Goal: Download file/media

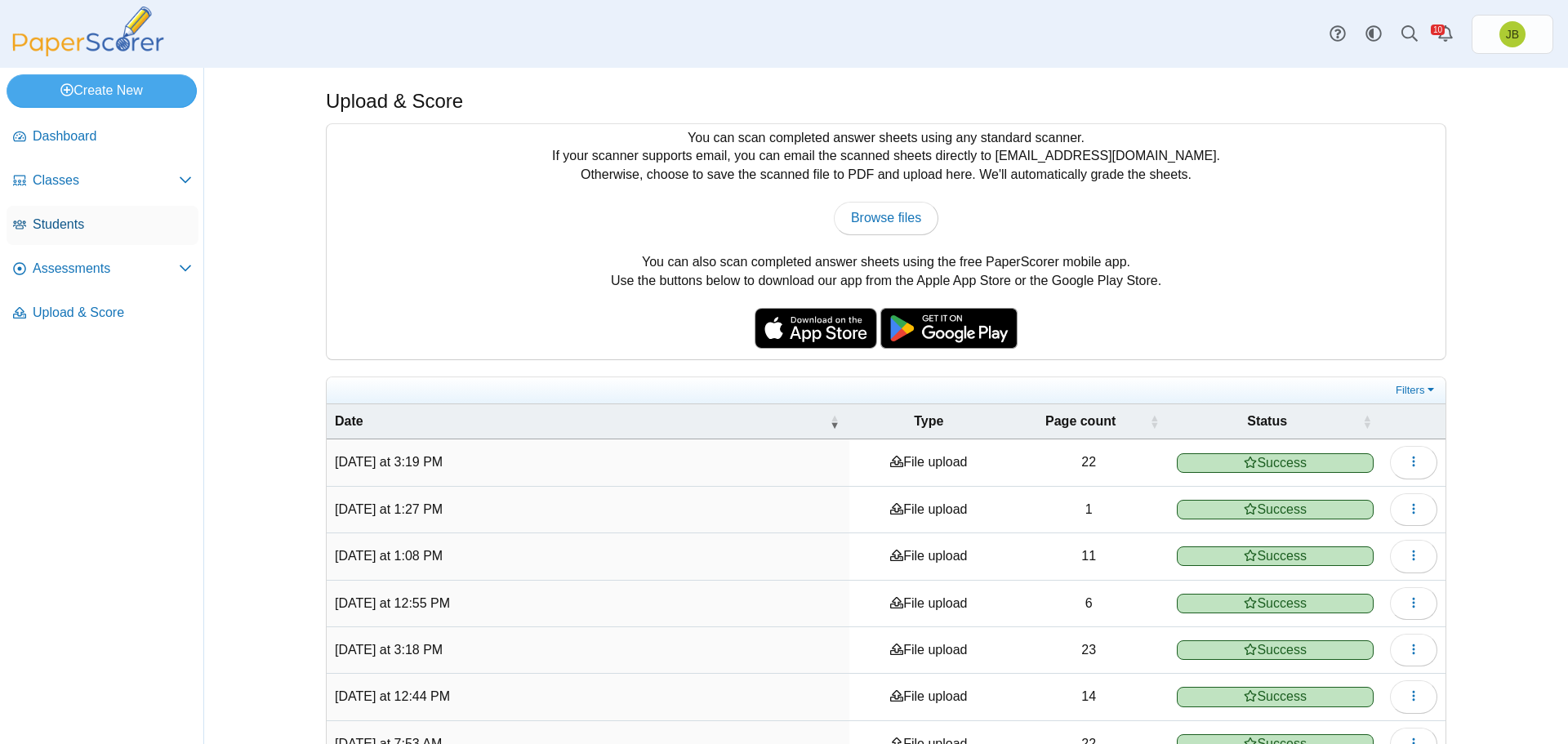
drag, startPoint x: 84, startPoint y: 267, endPoint x: 184, endPoint y: 238, distance: 104.1
click at [84, 267] on span "Assessments" at bounding box center [105, 268] width 146 height 18
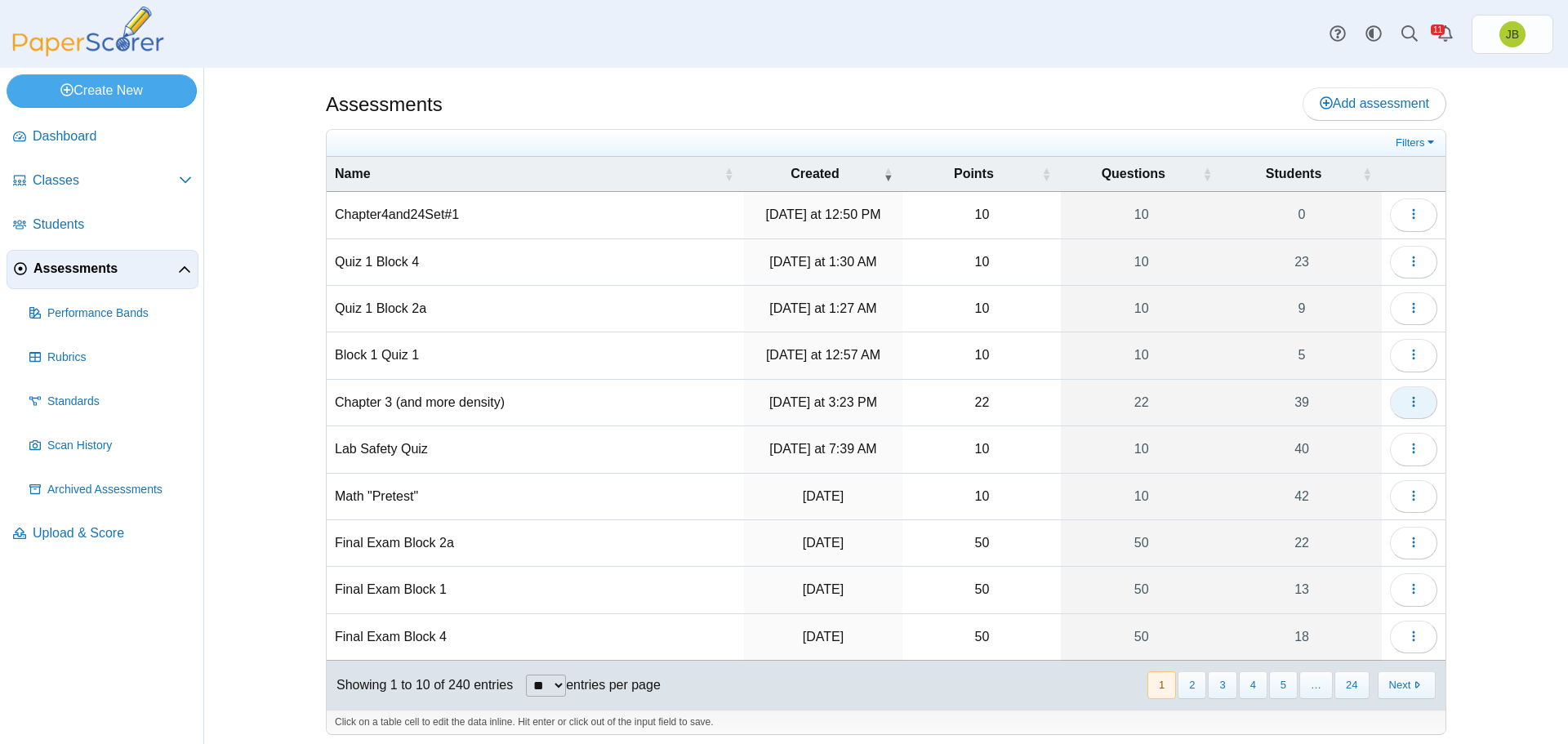
click at [1409, 410] on button "button" at bounding box center [1414, 402] width 47 height 33
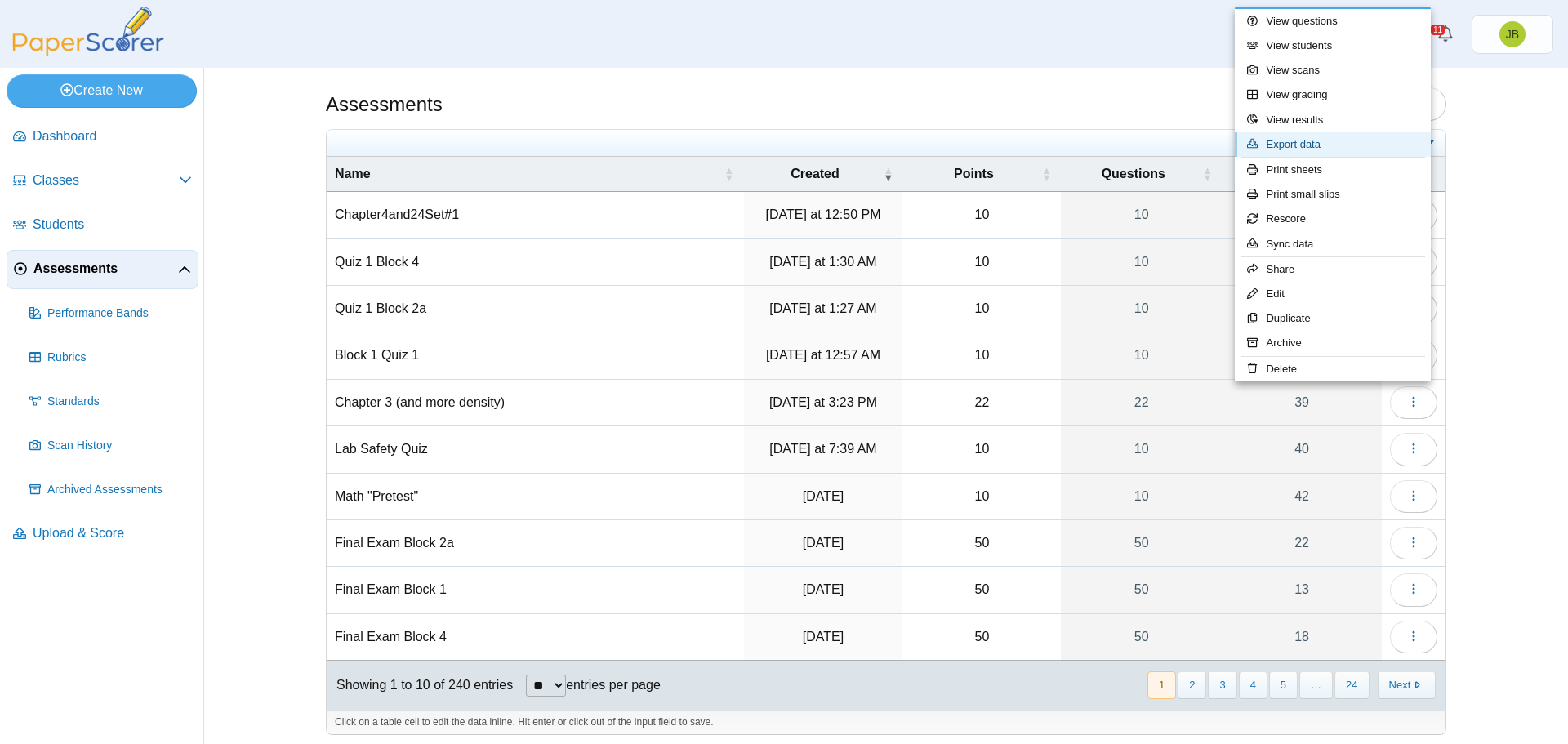
click at [1299, 146] on link "Export data" at bounding box center [1333, 144] width 196 height 24
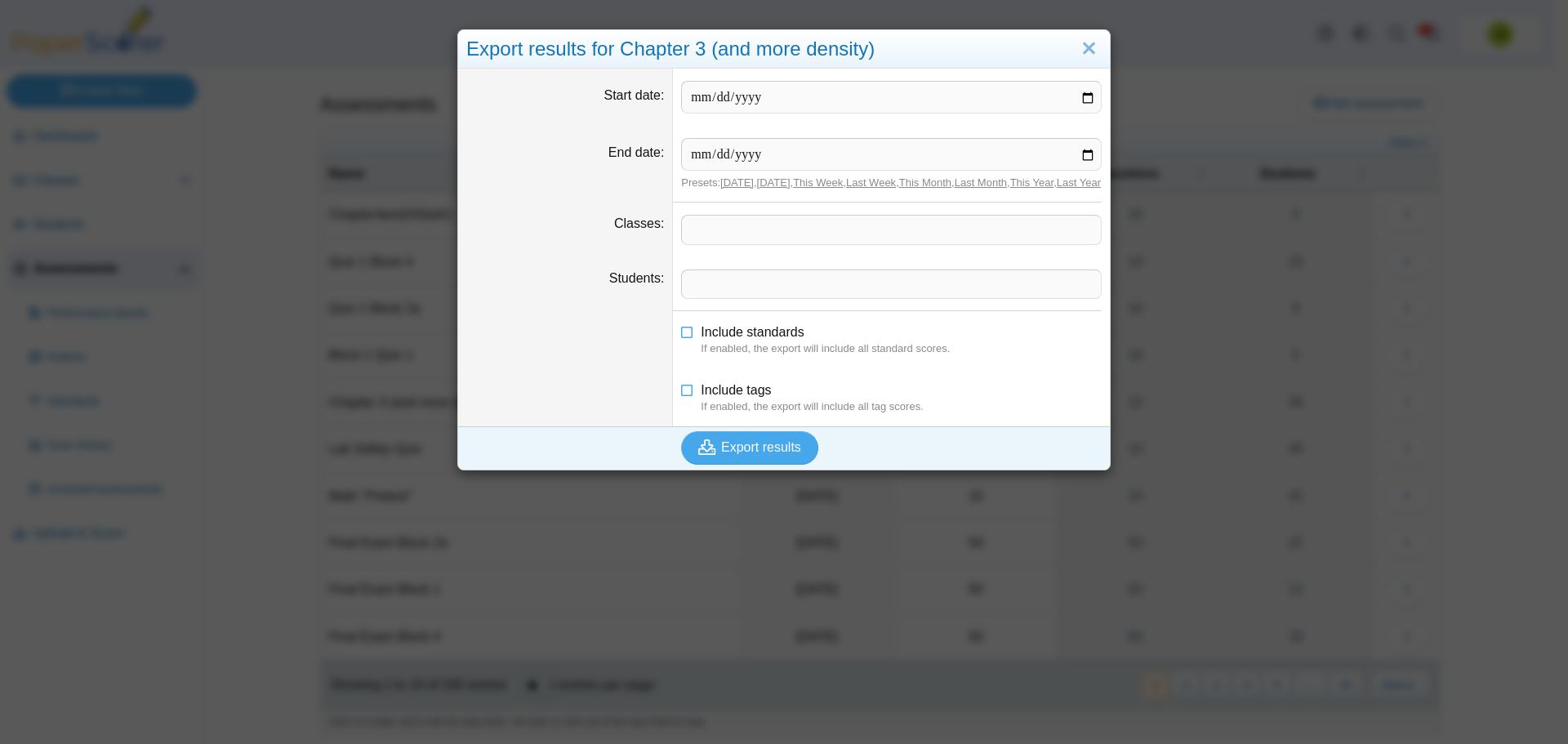
click at [733, 244] on span at bounding box center [891, 230] width 419 height 28
click at [732, 454] on span "Export results" at bounding box center [761, 446] width 80 height 14
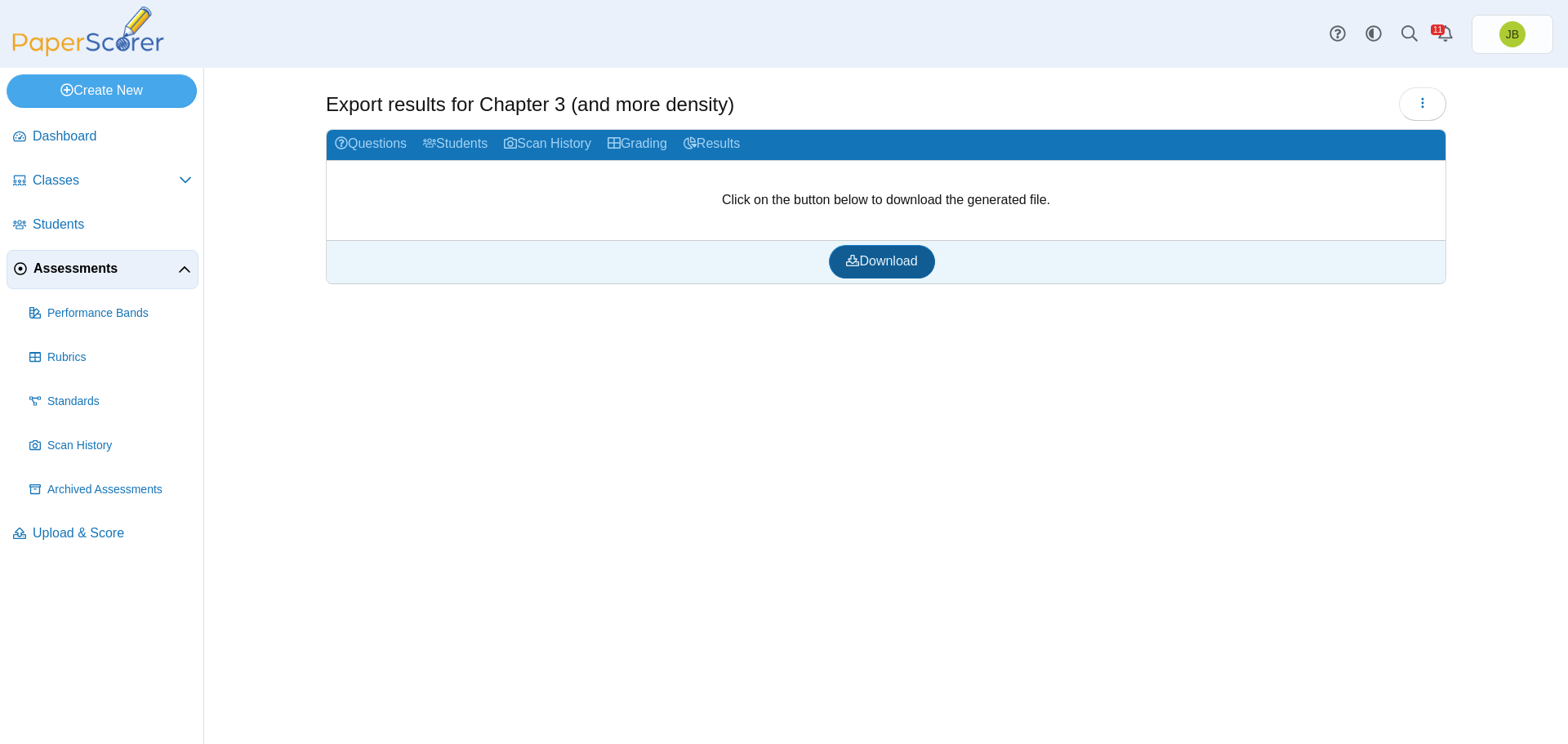
click at [897, 254] on span "Download" at bounding box center [882, 260] width 71 height 14
